Goal: Transaction & Acquisition: Purchase product/service

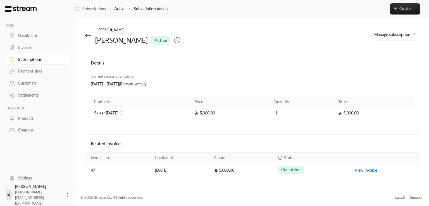
click at [140, 8] on p "Subscription details" at bounding box center [151, 9] width 34 height 6
click at [86, 37] on icon at bounding box center [88, 35] width 7 height 7
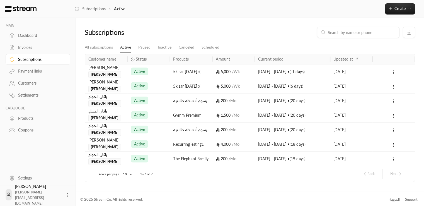
click at [150, 70] on div "active" at bounding box center [149, 71] width 36 height 14
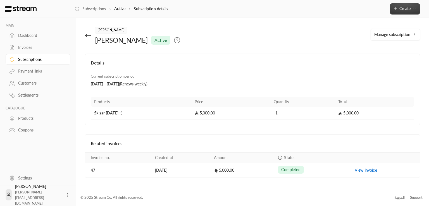
click at [410, 13] on button "Create" at bounding box center [405, 8] width 30 height 11
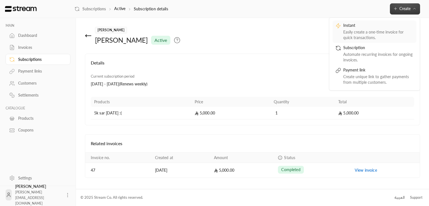
click at [376, 30] on div "Easily create a one-time invoice for quick transactions." at bounding box center [378, 34] width 70 height 11
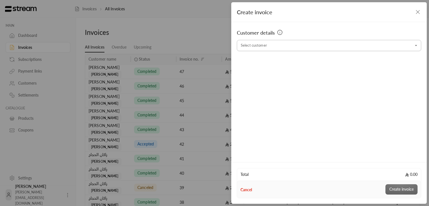
click at [289, 48] on input "Select customer" at bounding box center [329, 46] width 184 height 10
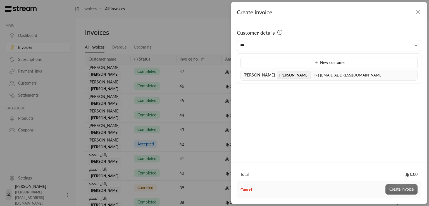
click at [277, 75] on span "[PERSON_NAME]" at bounding box center [294, 74] width 35 height 7
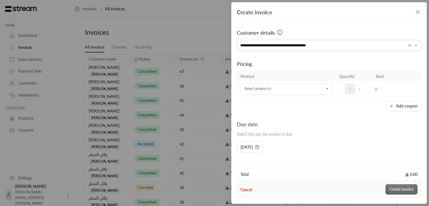
type input "**********"
click at [284, 78] on th "Product" at bounding box center [286, 76] width 98 height 10
click at [282, 86] on input "Select customer" at bounding box center [286, 89] width 92 height 10
click at [271, 154] on li "[DATE]" at bounding box center [285, 151] width 82 height 11
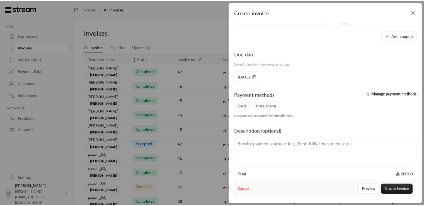
scroll to position [94, 0]
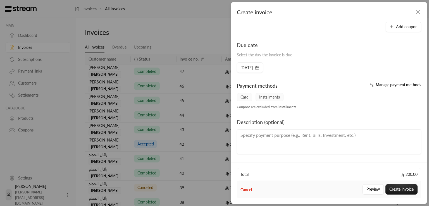
click at [331, 150] on textarea at bounding box center [329, 141] width 184 height 25
type textarea "asdf"
click at [402, 186] on button "Create invoice" at bounding box center [401, 189] width 32 height 10
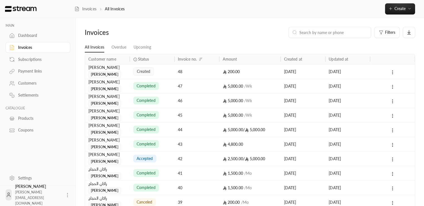
click at [124, 71] on div "[PERSON_NAME] [PERSON_NAME]" at bounding box center [107, 70] width 38 height 13
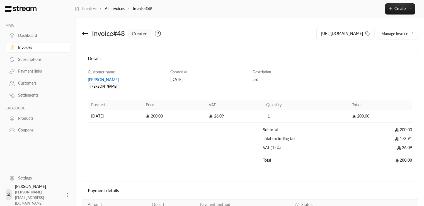
click at [103, 82] on div "[PERSON_NAME]" at bounding box center [126, 80] width 77 height 6
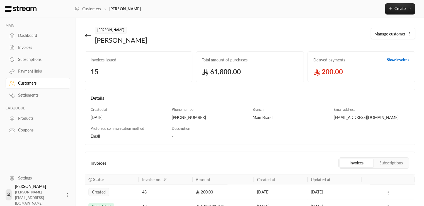
click at [340, 119] on div "[EMAIL_ADDRESS][DOMAIN_NAME]" at bounding box center [372, 118] width 76 height 6
click at [395, 36] on span "Manage customer" at bounding box center [390, 34] width 31 height 6
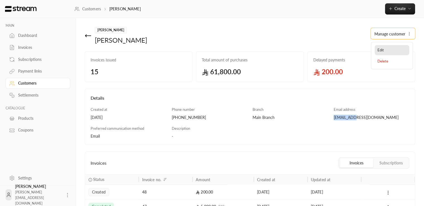
click at [389, 48] on link "Edit" at bounding box center [392, 50] width 35 height 10
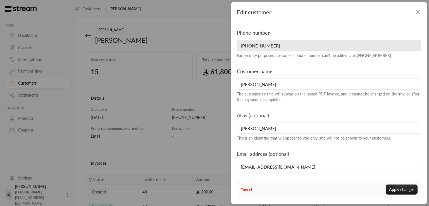
click at [418, 13] on icon "button" at bounding box center [417, 12] width 7 height 7
